Goal: Transaction & Acquisition: Purchase product/service

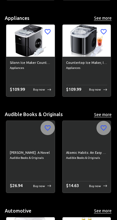
scroll to position [278, 0]
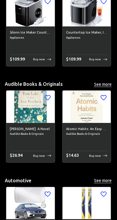
click at [86, 110] on img at bounding box center [86, 107] width 48 height 32
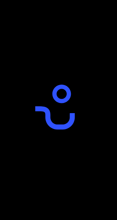
click at [97, 157] on div at bounding box center [58, 110] width 117 height 220
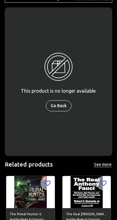
scroll to position [117, 0]
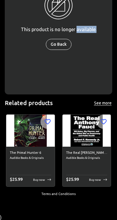
click at [107, 89] on div "This product is no longer available. Go Back" at bounding box center [58, 20] width 107 height 148
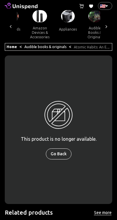
scroll to position [8, 0]
click at [60, 155] on button "Go Back" at bounding box center [59, 153] width 26 height 11
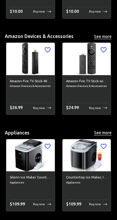
scroll to position [148, 0]
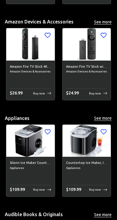
click at [39, 143] on img at bounding box center [30, 141] width 48 height 32
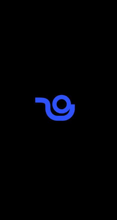
click at [40, 163] on div at bounding box center [58, 110] width 117 height 220
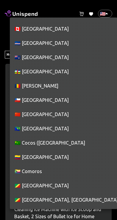
scroll to position [490, 0]
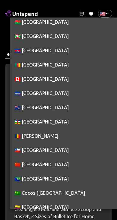
click at [18, 78] on li "🇨🇦 [GEOGRAPHIC_DATA]" at bounding box center [63, 79] width 107 height 14
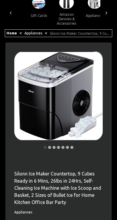
scroll to position [0, 0]
